Goal: Transaction & Acquisition: Purchase product/service

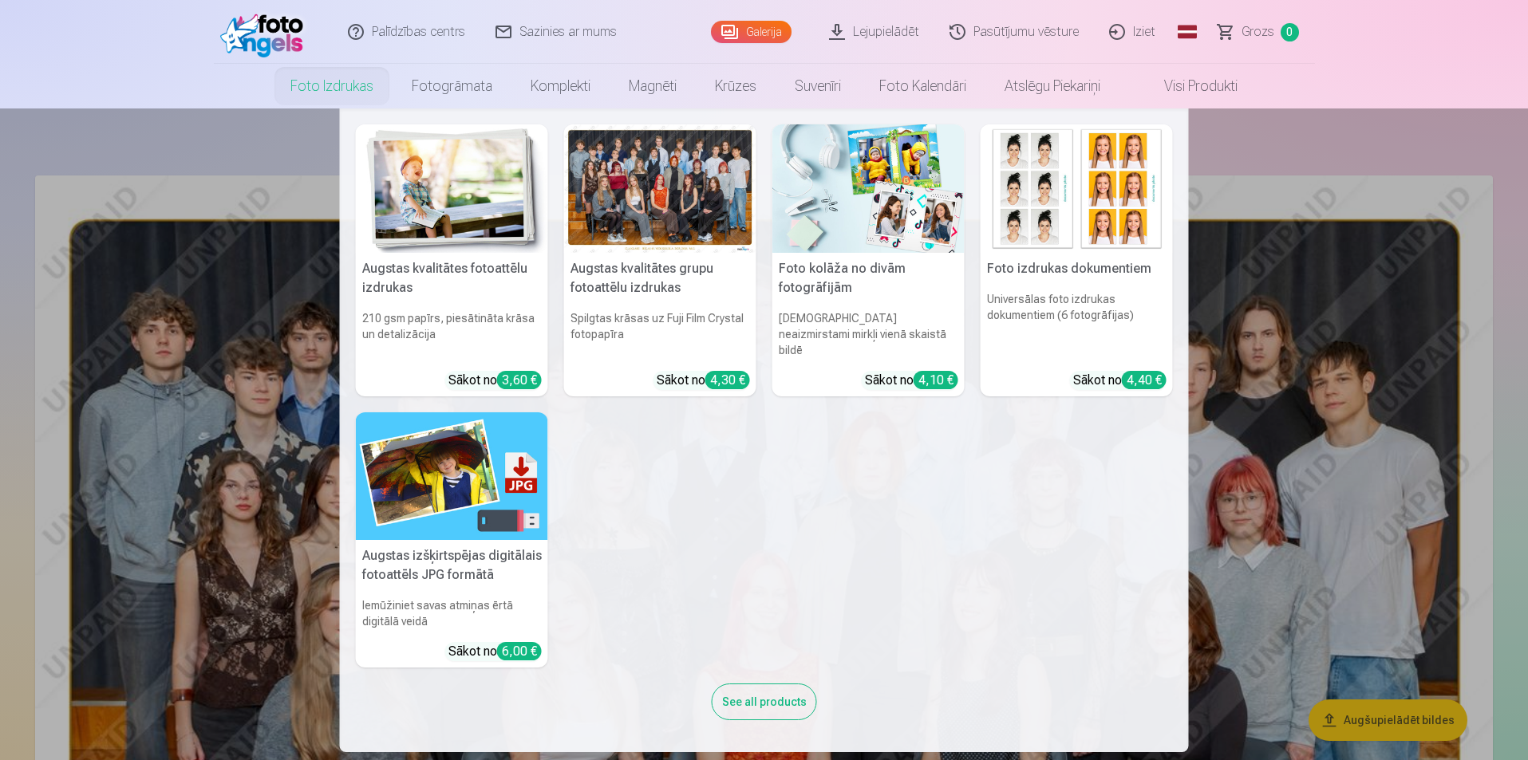
click at [654, 192] on div at bounding box center [660, 188] width 192 height 128
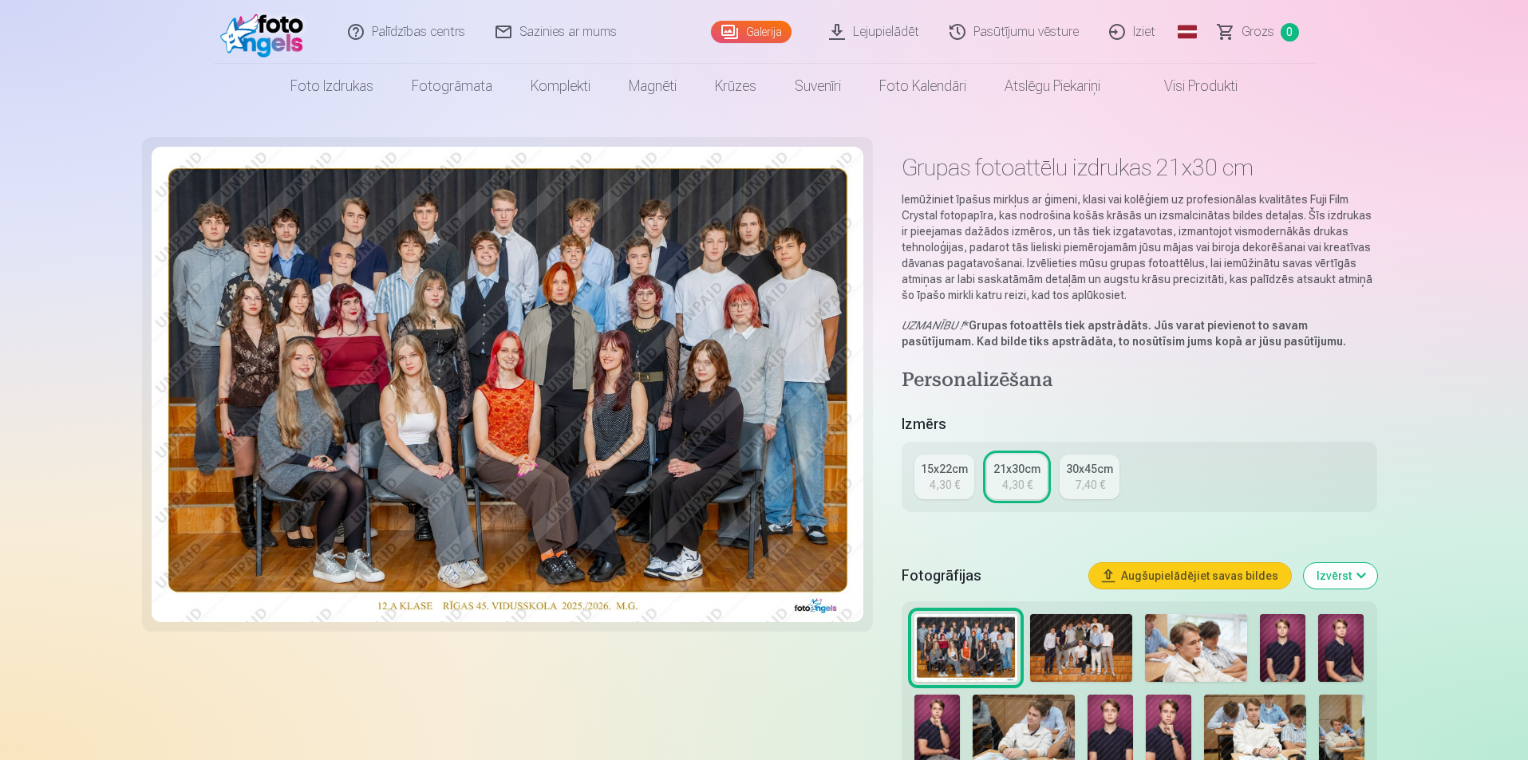
click at [1024, 476] on link "21x30cm 4,30 €" at bounding box center [1017, 477] width 60 height 45
click at [1176, 575] on button "Augšupielādējiet savas bildes" at bounding box center [1190, 576] width 202 height 26
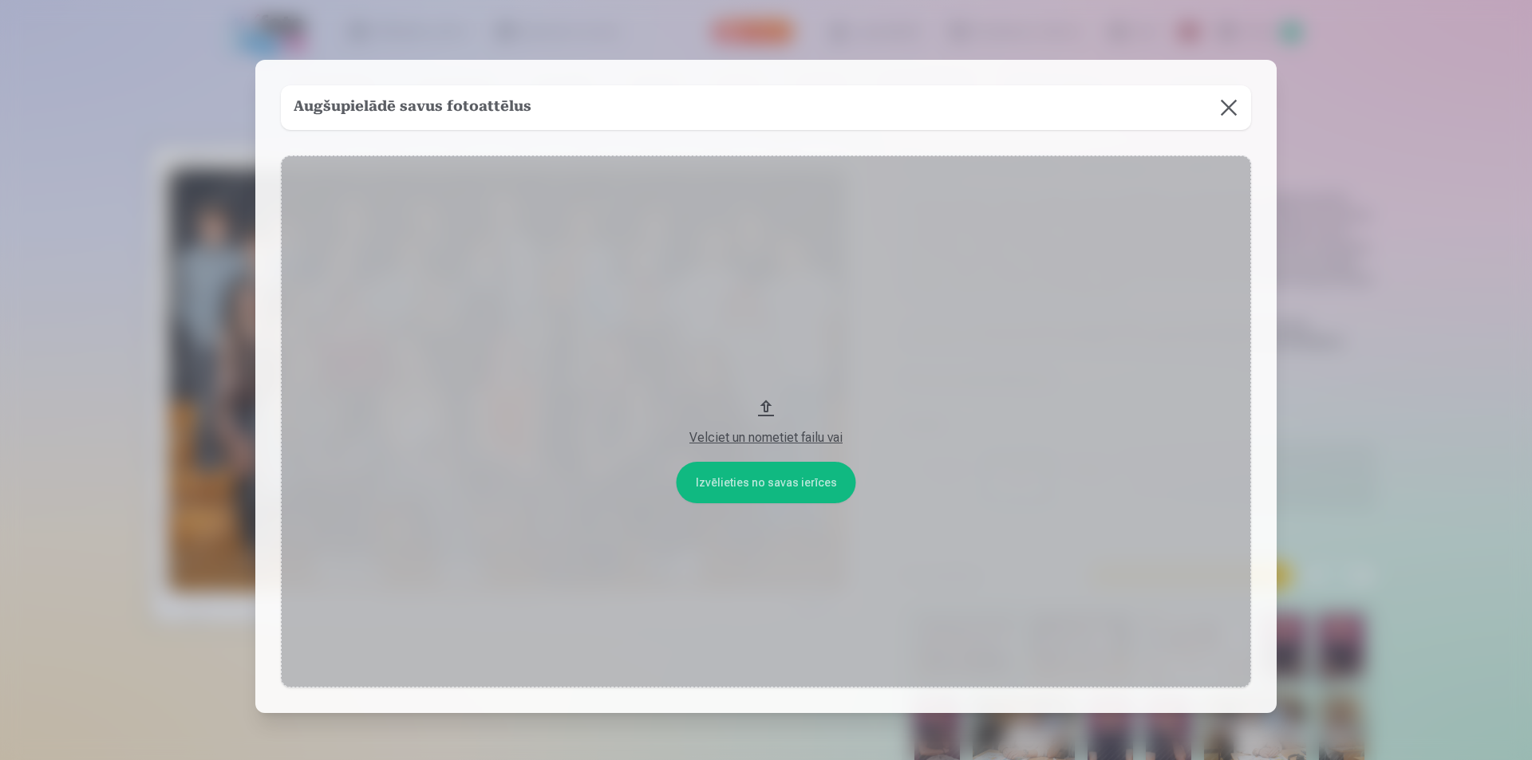
click at [1225, 109] on button at bounding box center [1229, 107] width 45 height 45
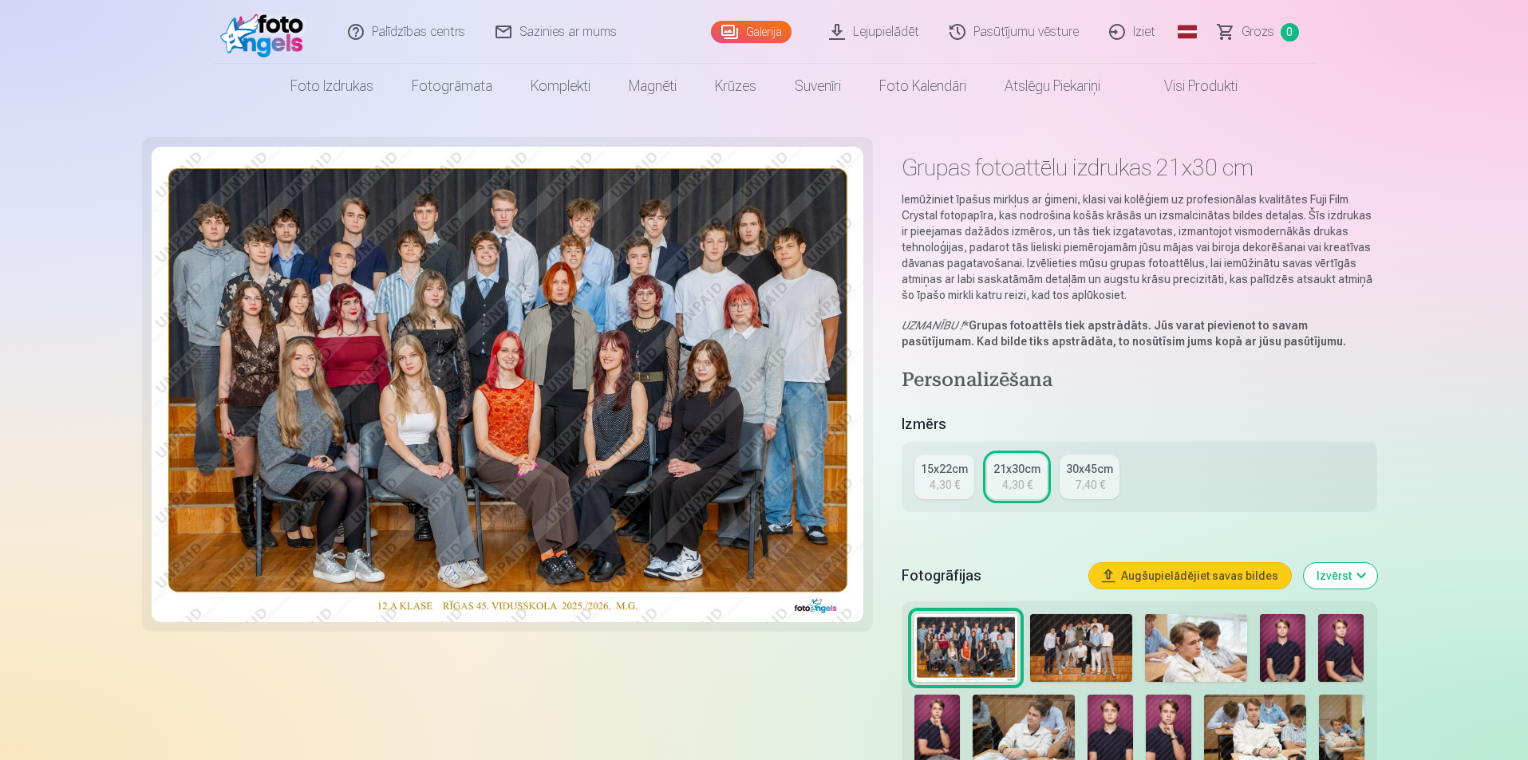
click at [978, 650] on img at bounding box center [965, 648] width 102 height 69
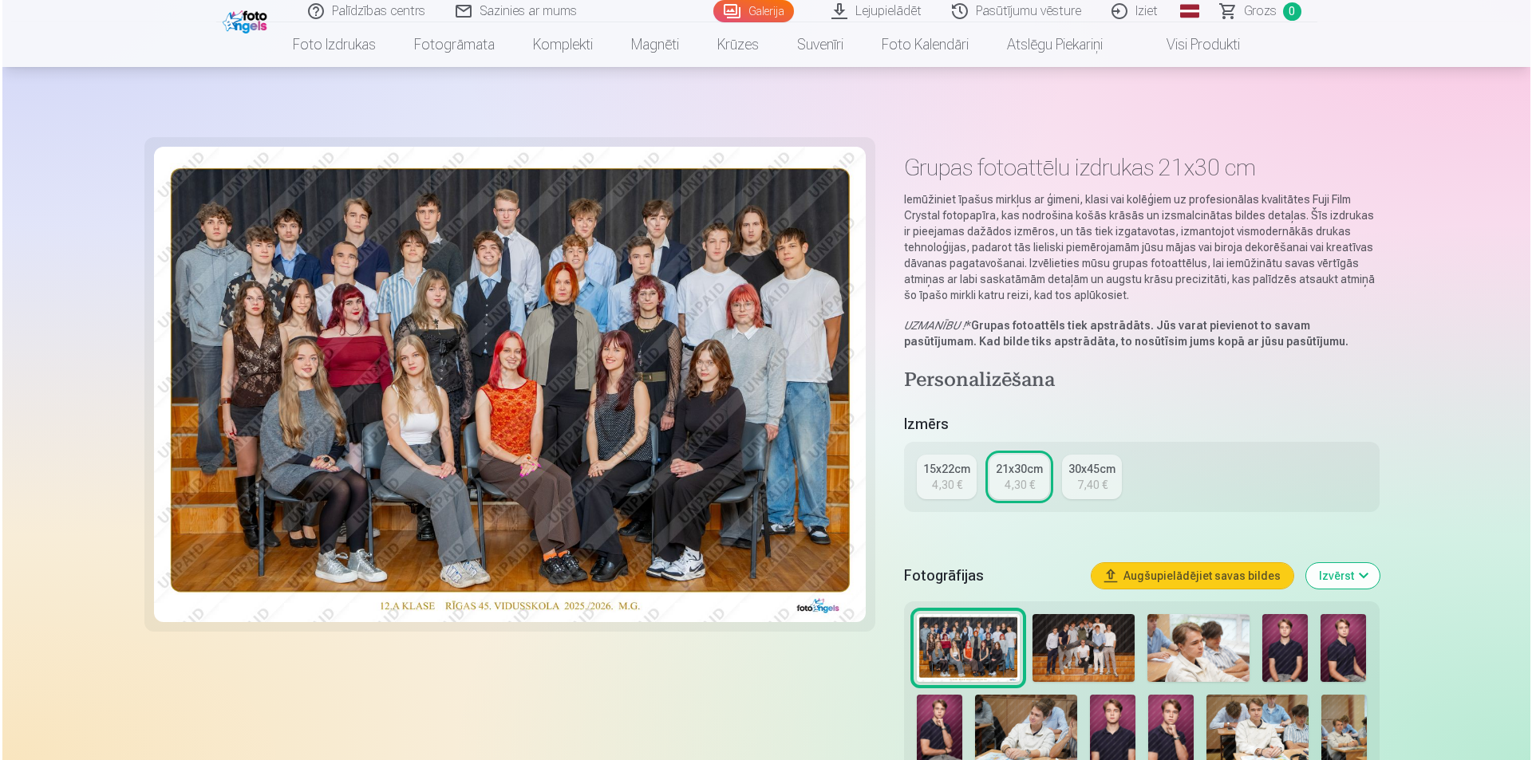
scroll to position [399, 0]
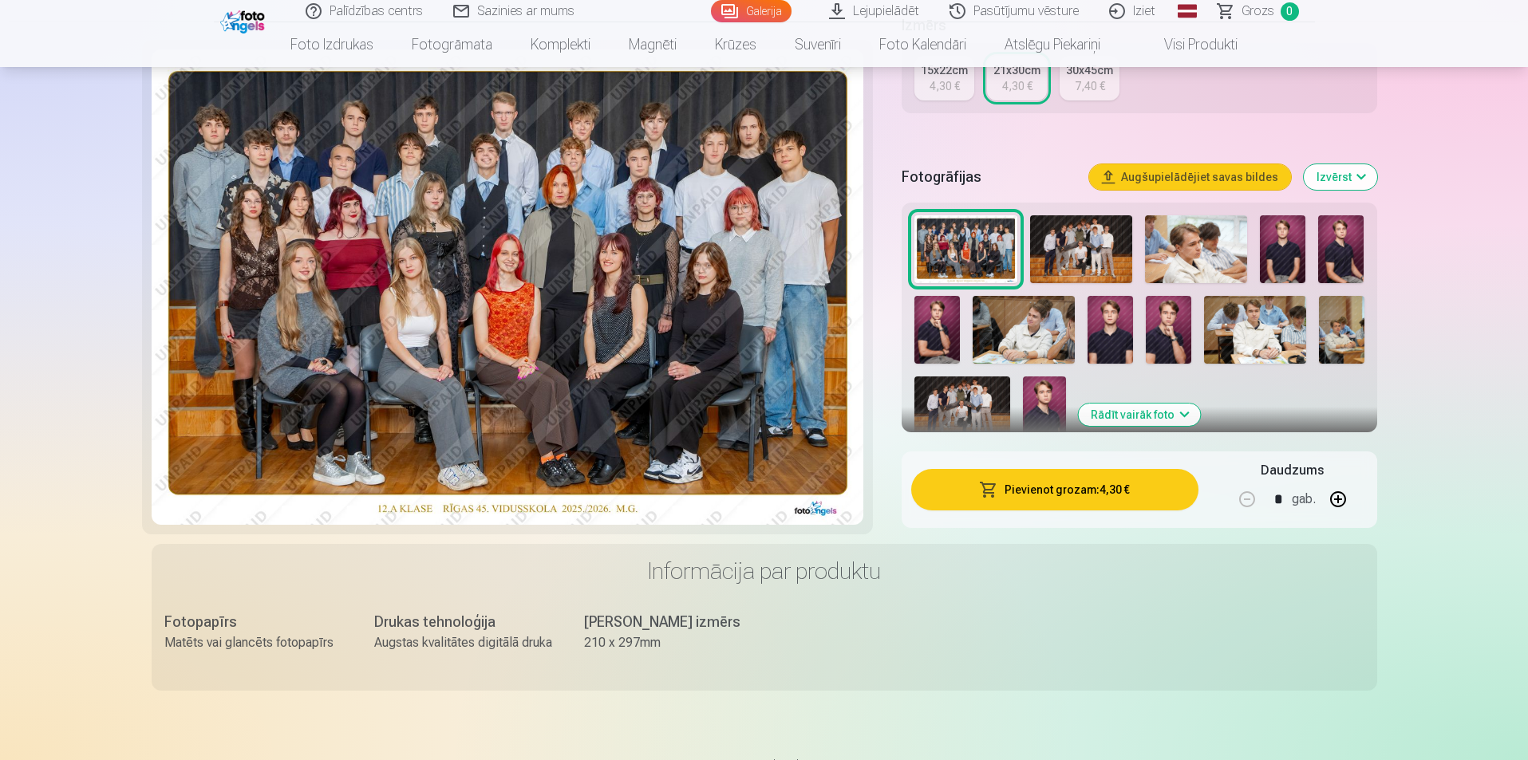
click at [1041, 489] on button "Pievienot grozam : 4,30 €" at bounding box center [1054, 489] width 286 height 41
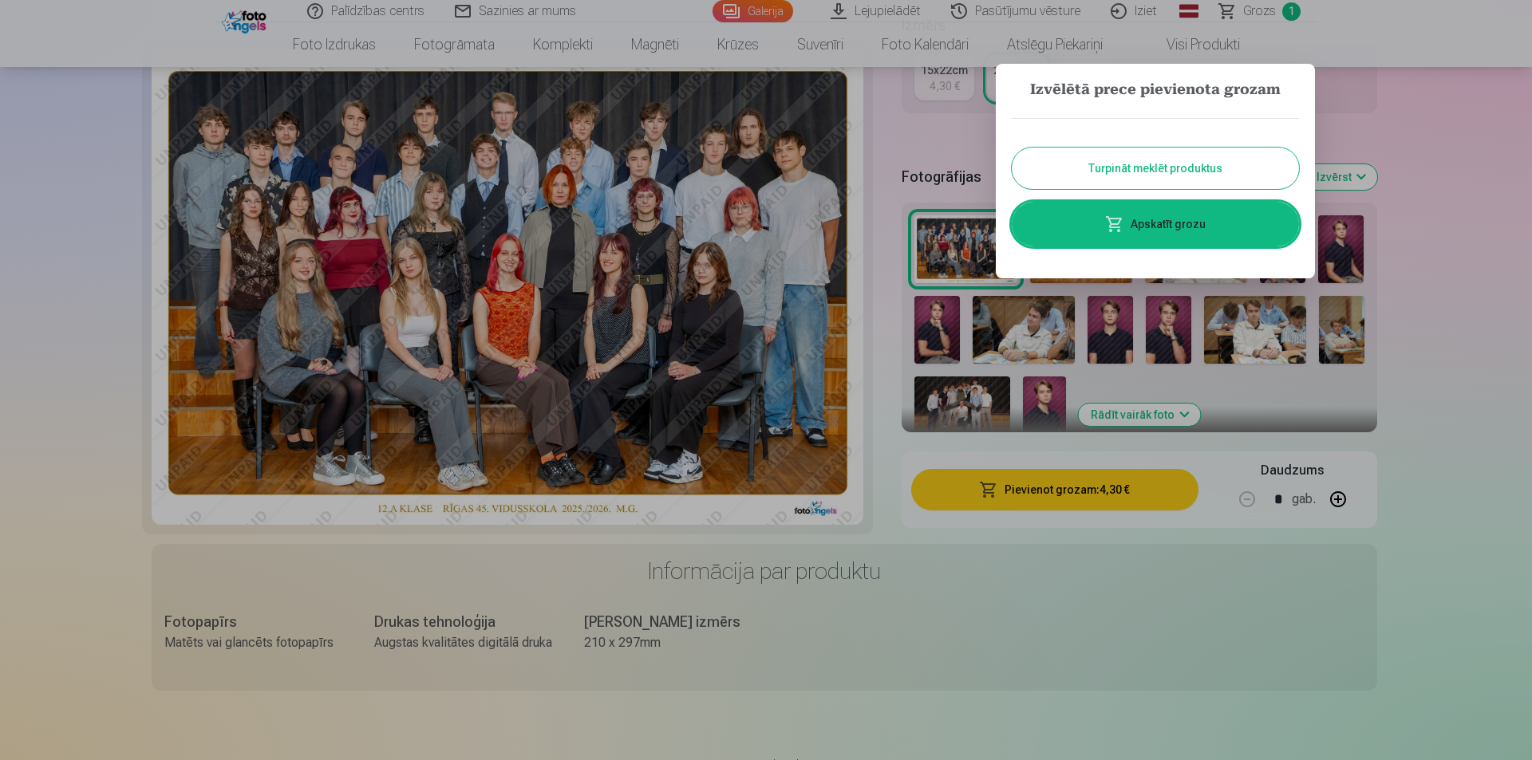
click at [1161, 222] on link "Apskatīt grozu" at bounding box center [1155, 224] width 287 height 45
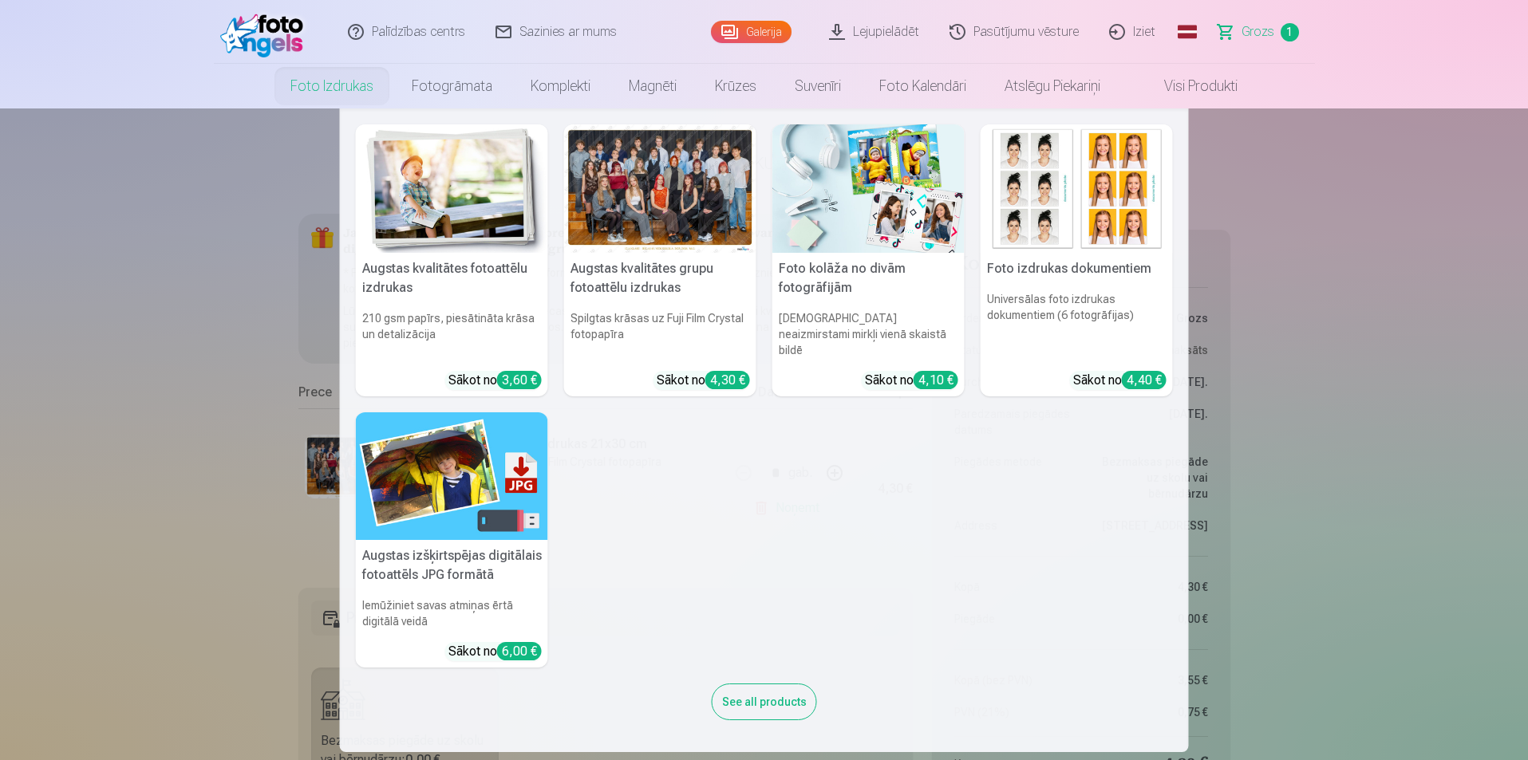
click at [322, 85] on link "Foto izdrukas" at bounding box center [331, 86] width 121 height 45
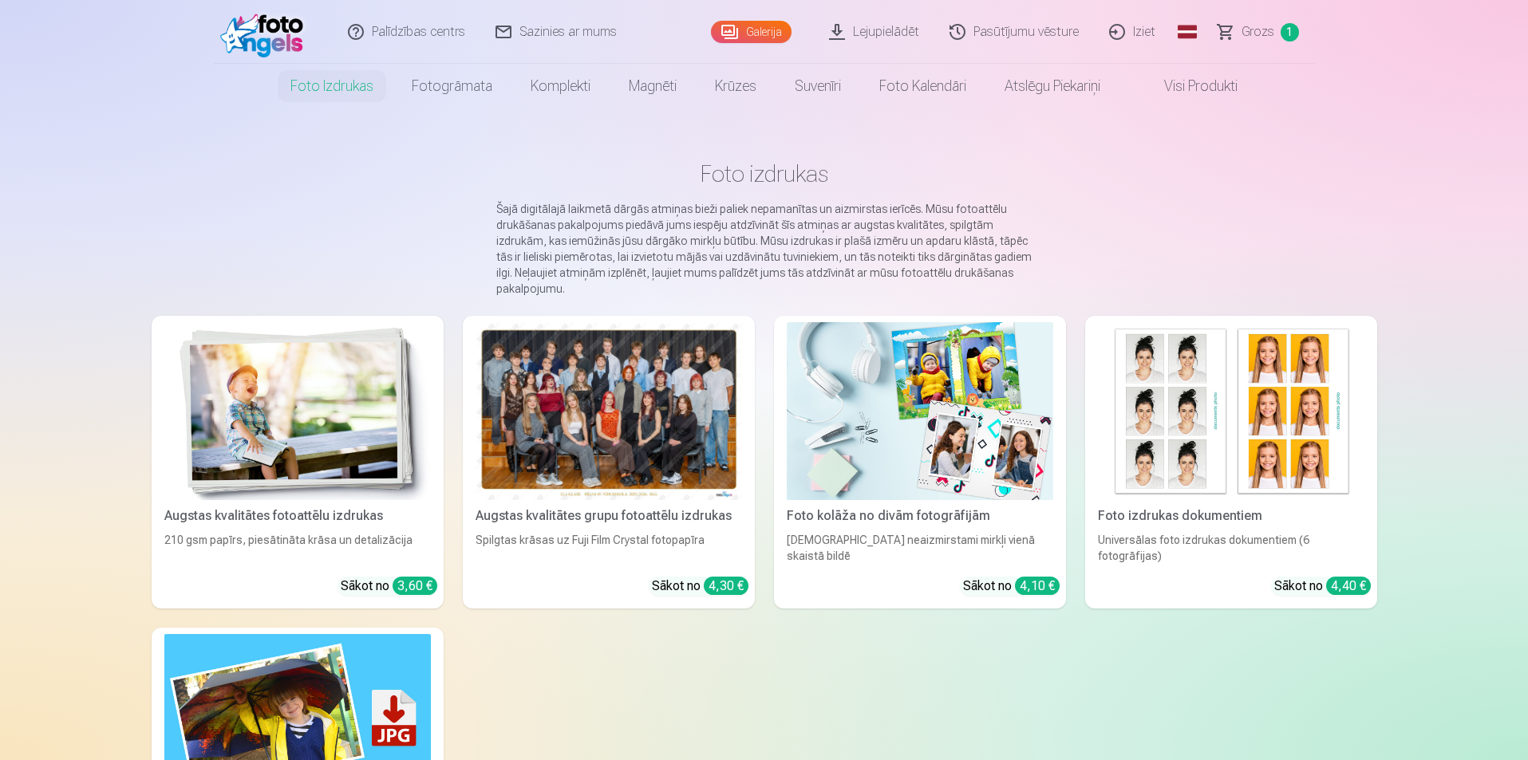
click at [325, 87] on link "Foto izdrukas" at bounding box center [331, 86] width 121 height 45
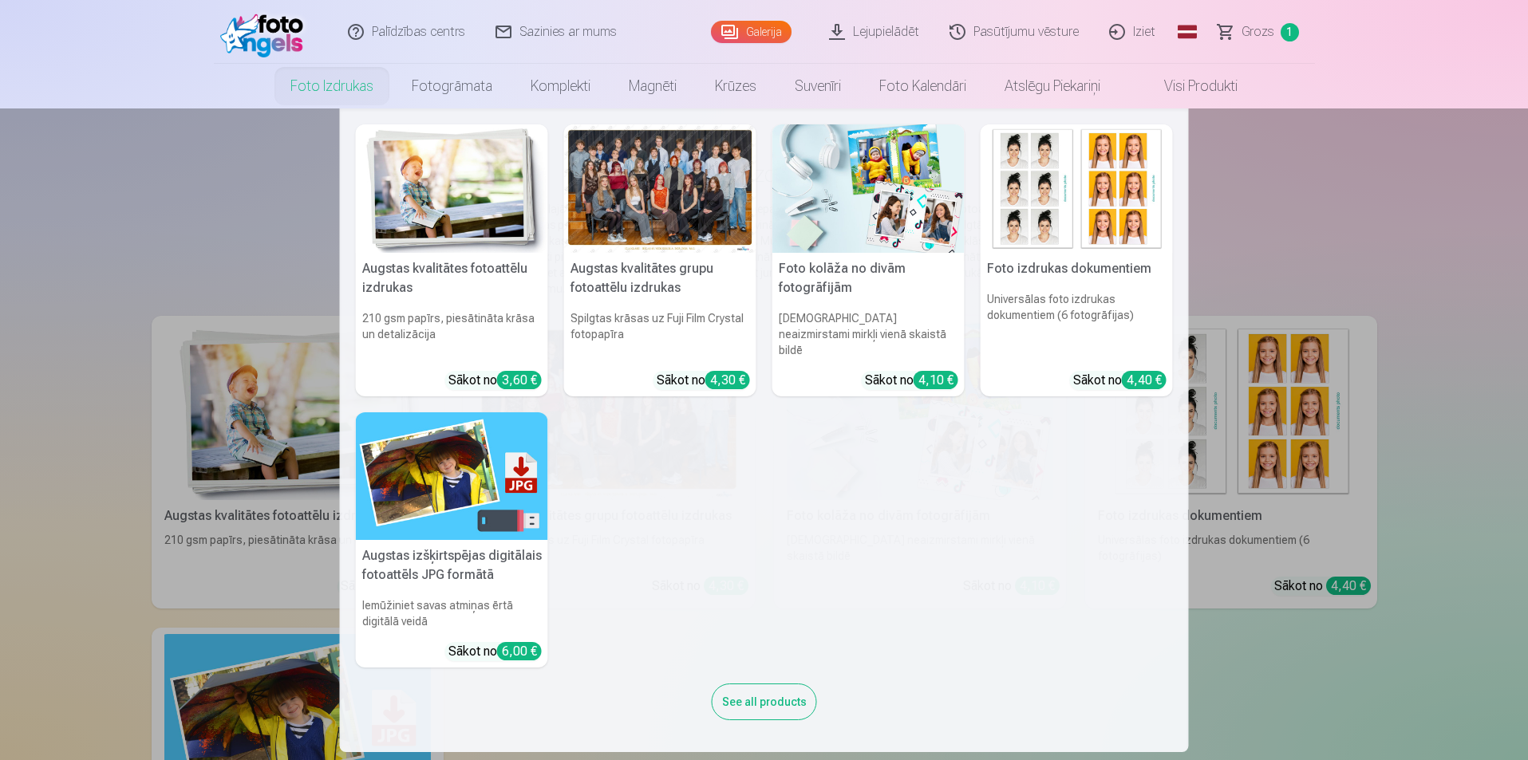
click at [444, 211] on img at bounding box center [452, 188] width 192 height 128
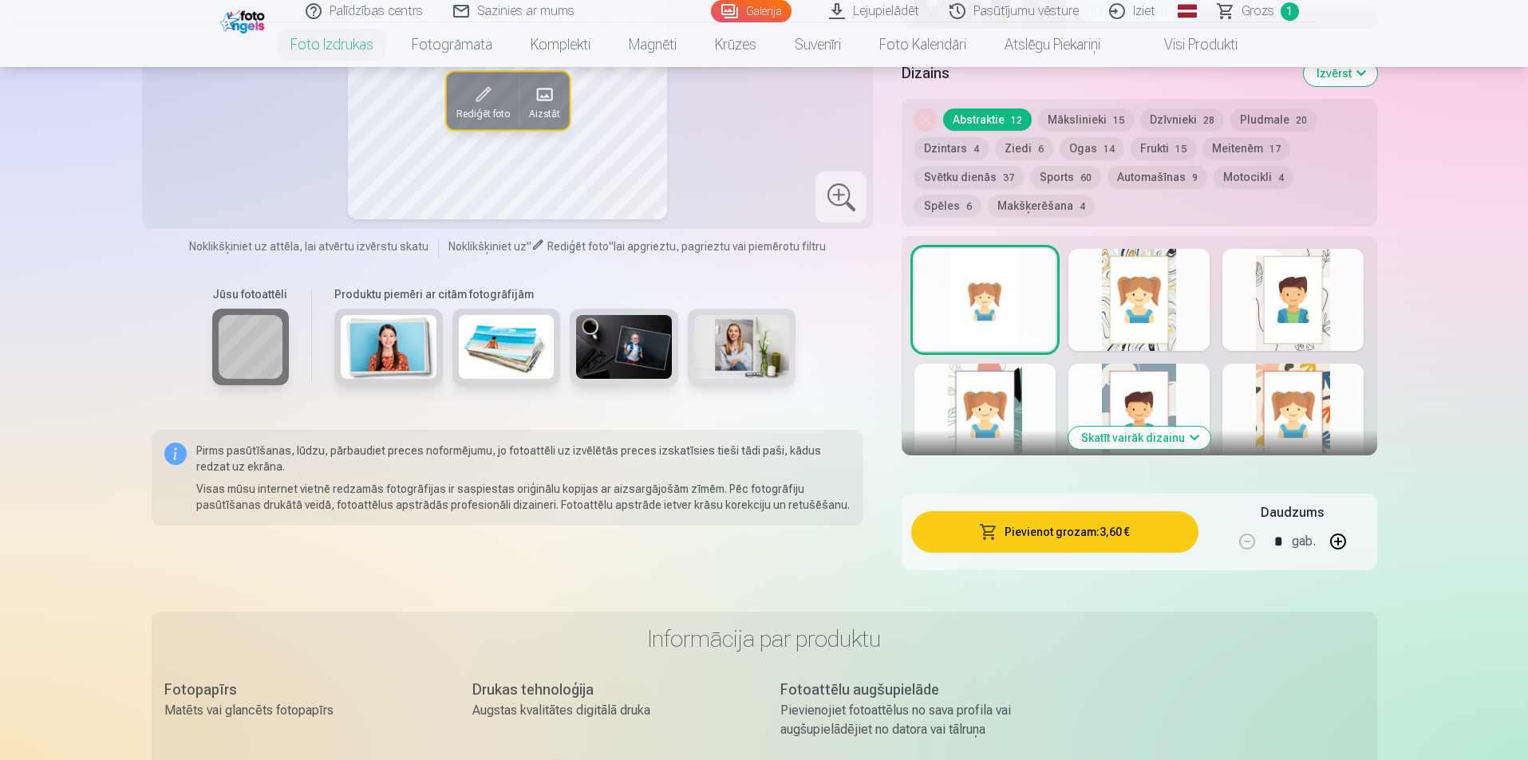
scroll to position [319, 0]
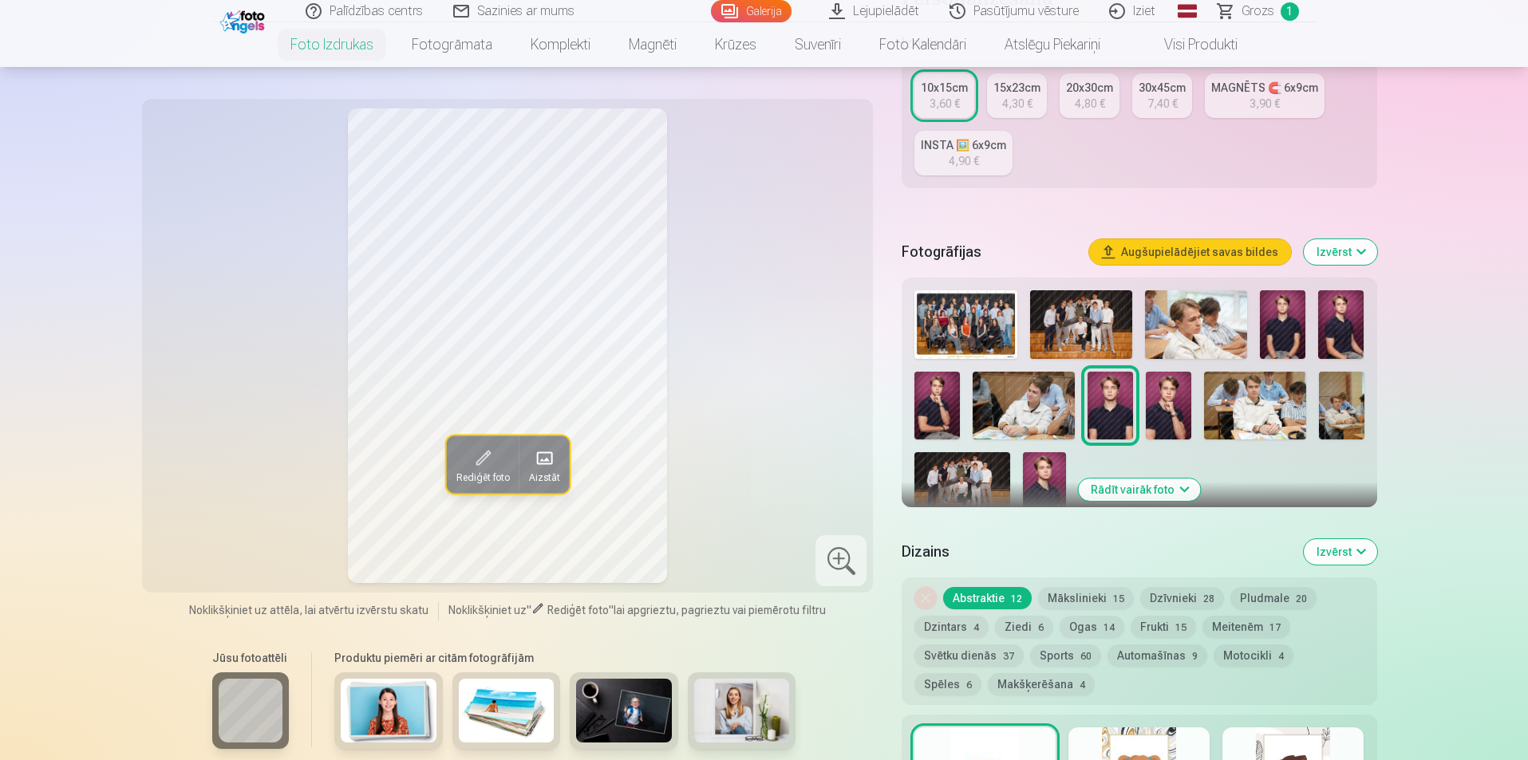
click at [1100, 330] on img at bounding box center [1081, 324] width 102 height 69
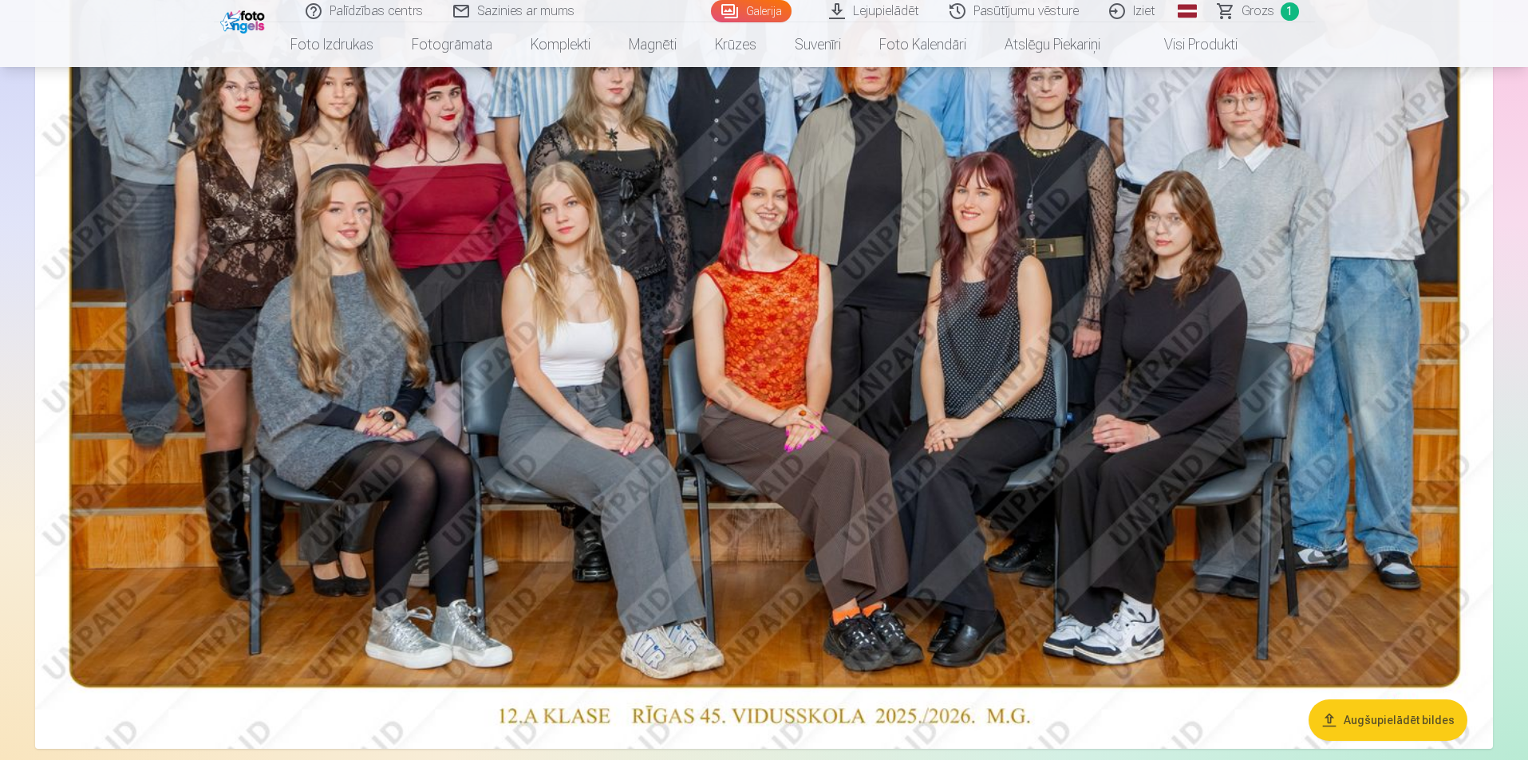
scroll to position [160, 0]
